Goal: Task Accomplishment & Management: Manage account settings

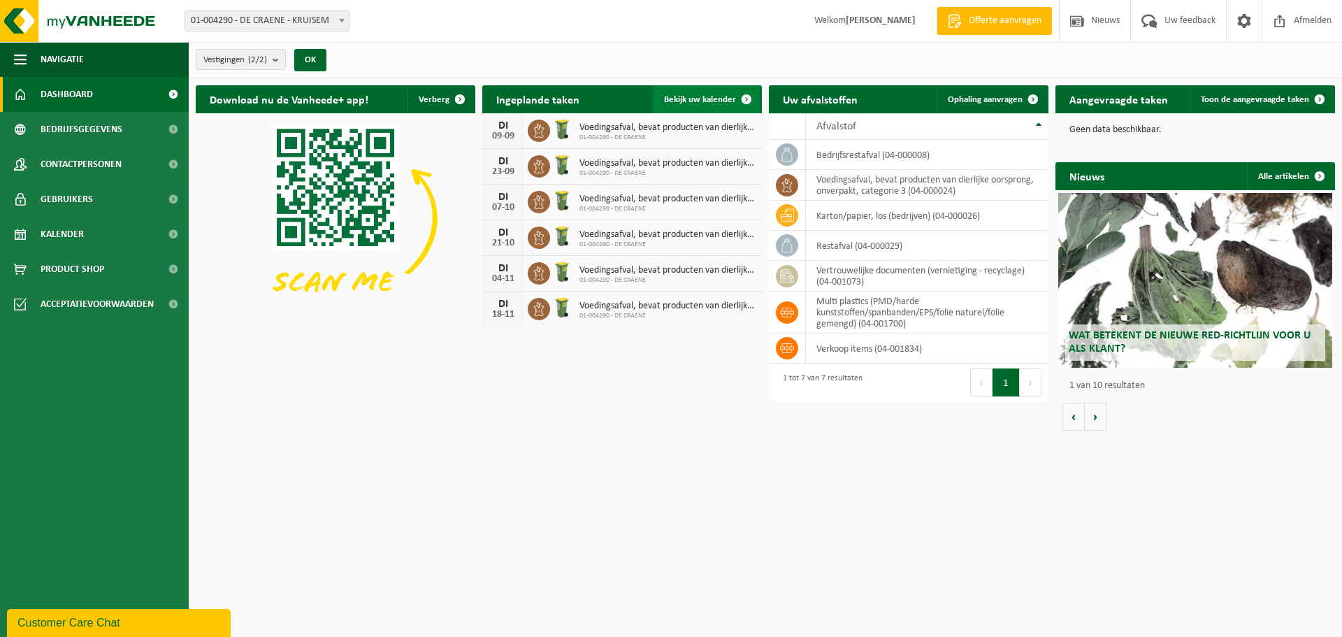
click at [722, 93] on link "Bekijk uw kalender" at bounding box center [707, 99] width 108 height 28
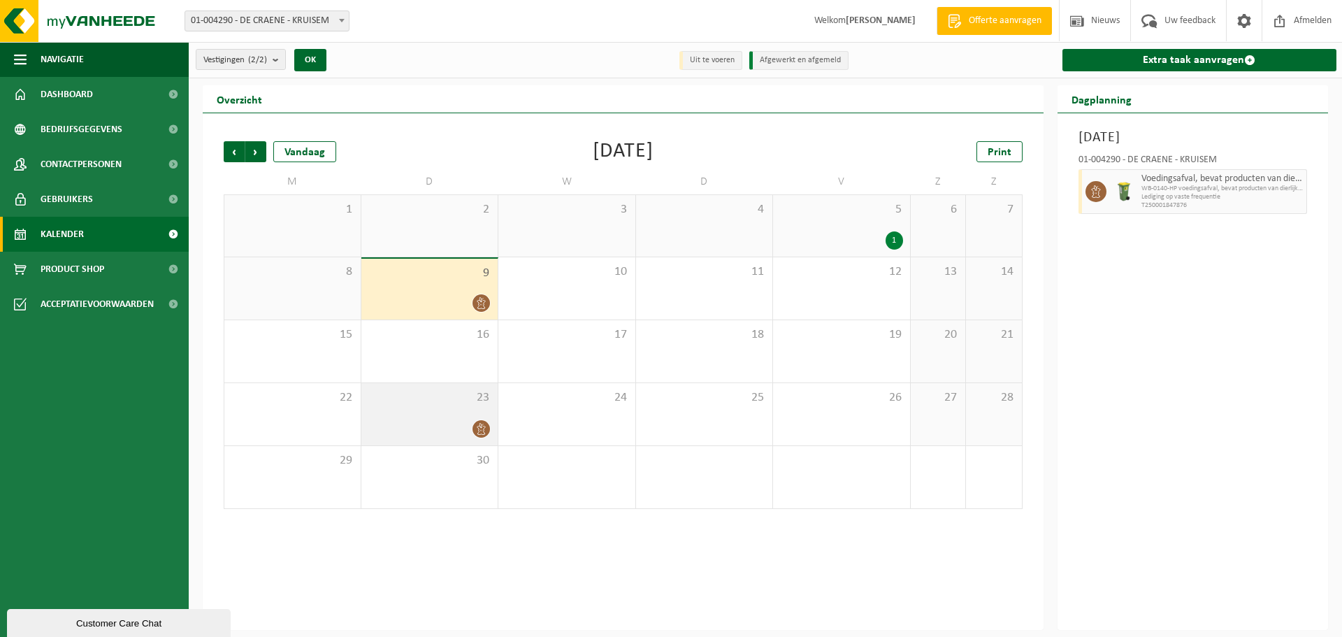
click at [468, 406] on div "23" at bounding box center [429, 414] width 137 height 62
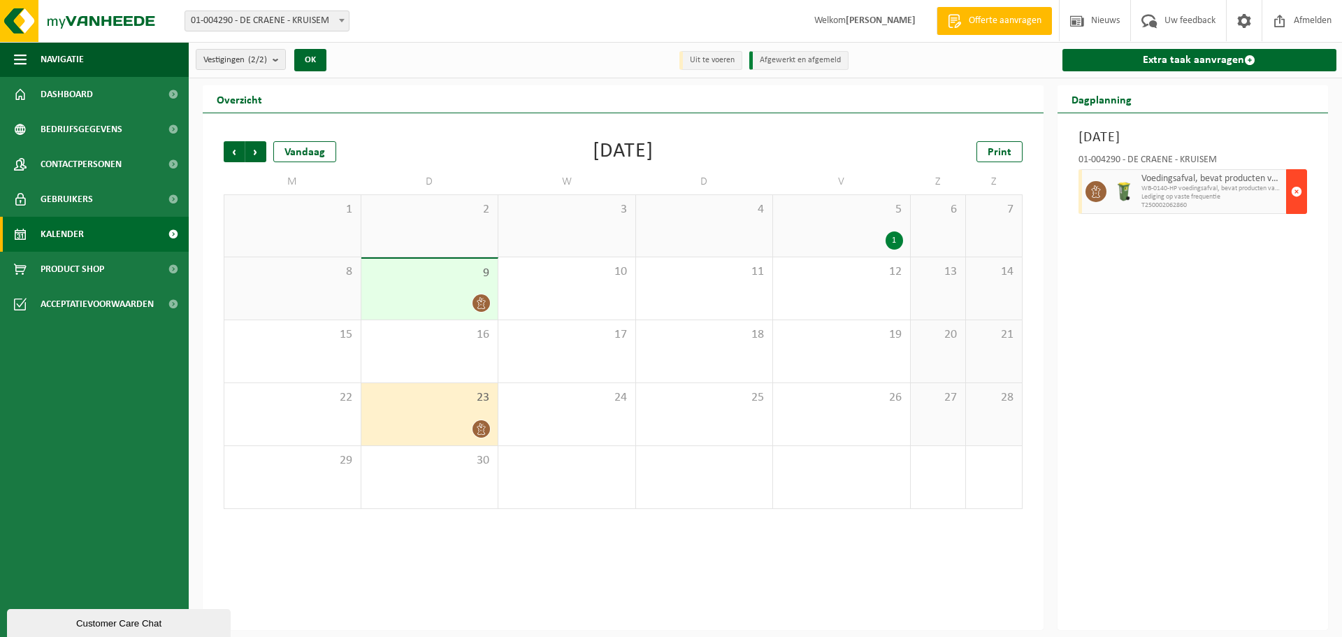
click at [1300, 185] on span "button" at bounding box center [1296, 192] width 11 height 28
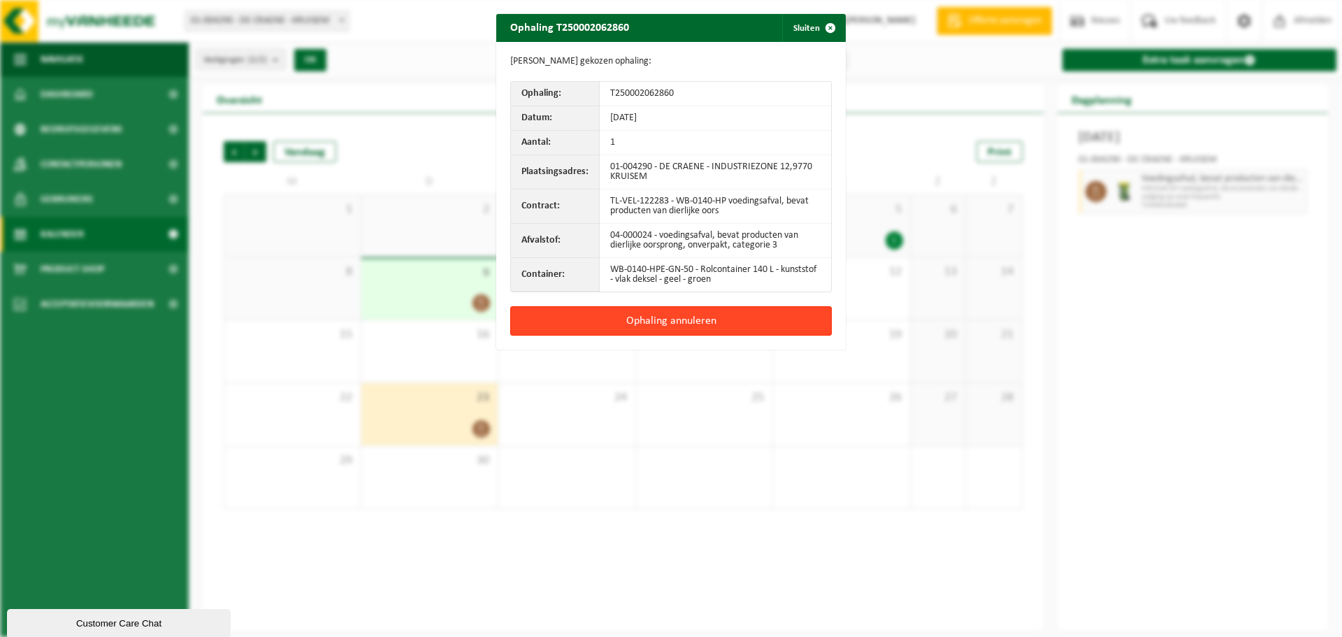
click at [753, 322] on button "Ophaling annuleren" at bounding box center [671, 320] width 322 height 29
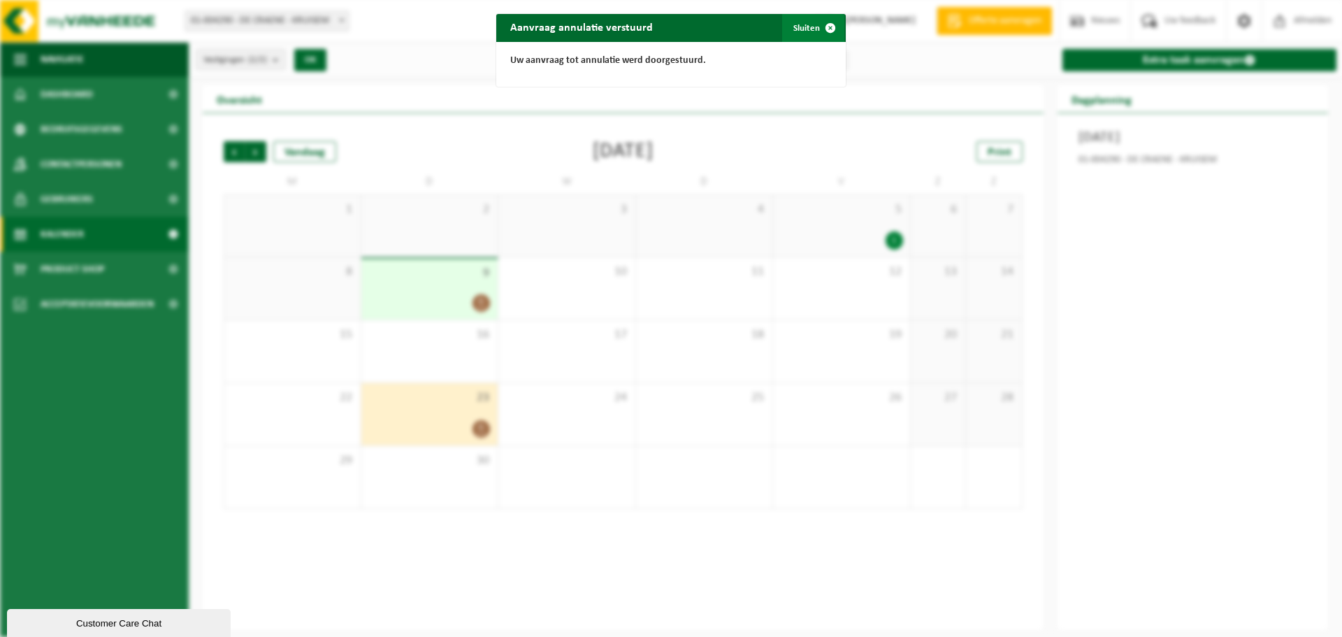
click at [817, 30] on span "button" at bounding box center [831, 28] width 28 height 28
